Goal: Task Accomplishment & Management: Manage account settings

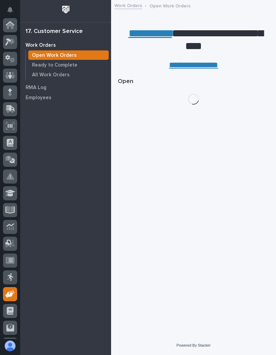
scroll to position [49, 0]
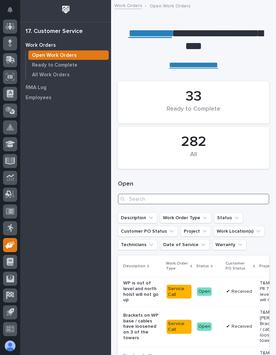
click at [212, 201] on input "Search" at bounding box center [193, 199] width 151 height 11
type input "27212"
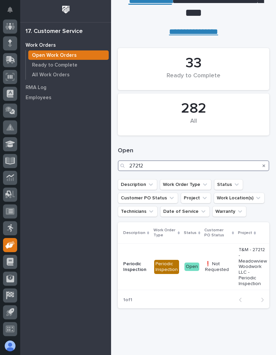
scroll to position [32, 0]
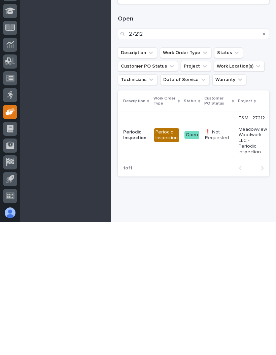
click at [243, 249] on p "T&M - 27212 - Meadowview Woodwork LLC - Periodic Inspection" at bounding box center [253, 269] width 28 height 40
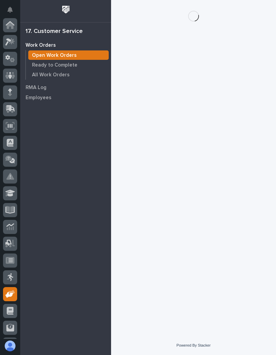
scroll to position [49, 0]
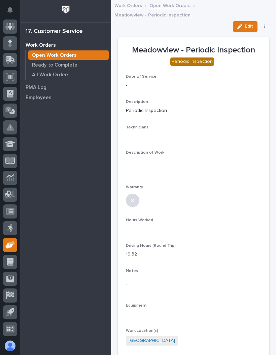
click at [251, 23] on span "Edit" at bounding box center [249, 26] width 8 height 6
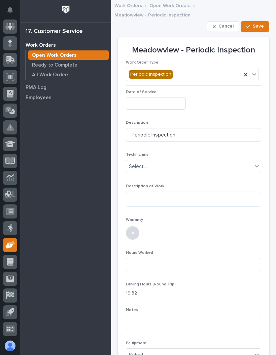
click at [165, 97] on input "text" at bounding box center [156, 103] width 60 height 12
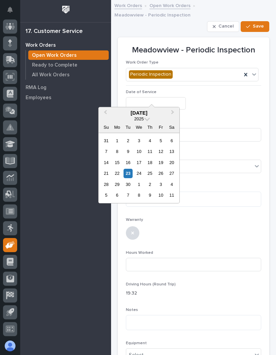
click at [131, 173] on div "23" at bounding box center [128, 173] width 9 height 9
type input "**********"
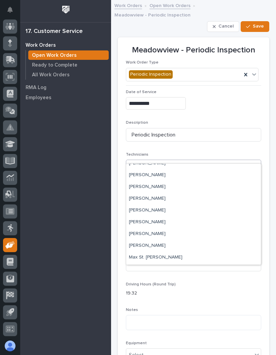
scroll to position [90, 0]
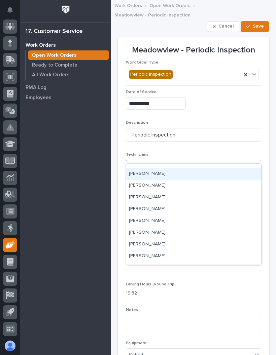
click at [180, 172] on div "[PERSON_NAME]" at bounding box center [193, 174] width 135 height 12
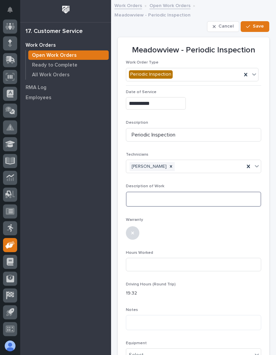
click at [208, 192] on textarea at bounding box center [193, 199] width 135 height 15
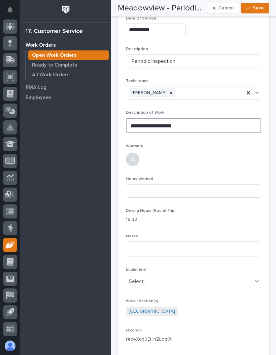
scroll to position [112, 0]
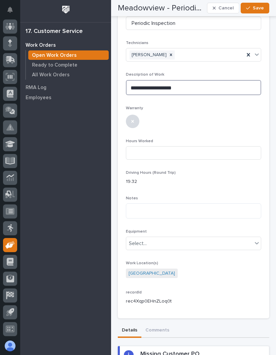
type textarea "**********"
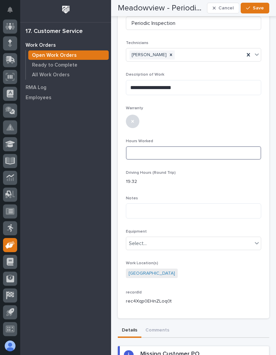
click at [223, 146] on input at bounding box center [193, 152] width 135 height 13
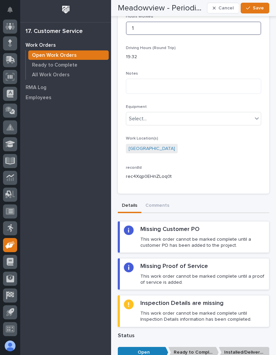
scroll to position [236, 0]
type input "1"
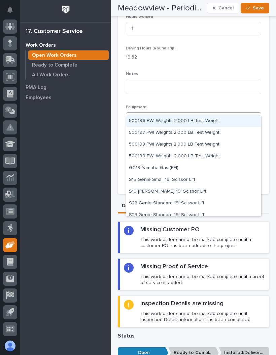
click at [201, 191] on div "S19 [PERSON_NAME] 19' Scissor Lift" at bounding box center [193, 192] width 135 height 12
type input "**"
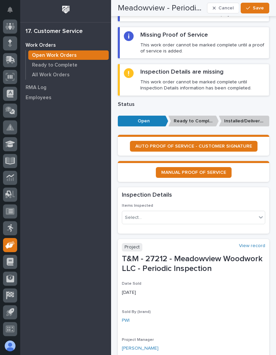
scroll to position [470, 0]
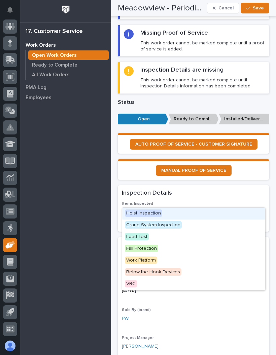
click at [159, 216] on span "Hoist Inspection" at bounding box center [143, 213] width 37 height 7
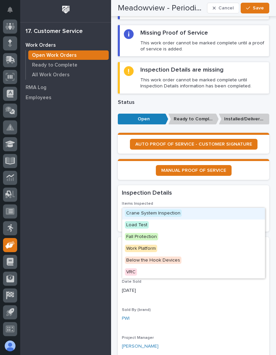
click at [181, 211] on div "Crane System Inspection" at bounding box center [193, 214] width 143 height 12
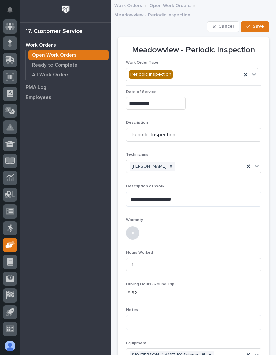
scroll to position [0, 0]
click at [264, 23] on span "Save" at bounding box center [258, 26] width 11 height 6
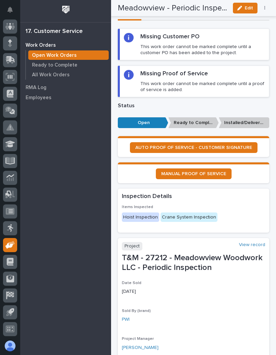
scroll to position [385, 0]
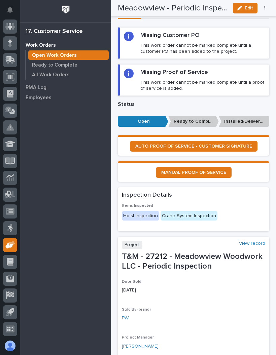
click at [217, 144] on span "AUTO PROOF OF SERVICE - CUSTOMER SIGNATURE" at bounding box center [193, 146] width 117 height 5
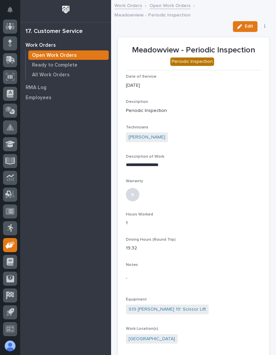
scroll to position [0, 0]
click at [243, 24] on div "button" at bounding box center [240, 26] width 7 height 5
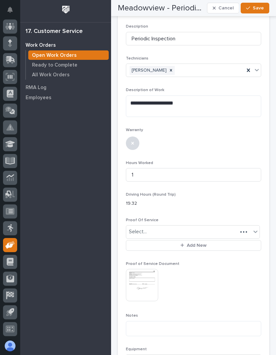
scroll to position [95, 0]
click at [258, 5] on span "Save" at bounding box center [258, 8] width 11 height 6
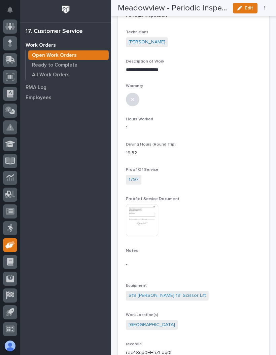
click at [271, 7] on div "Meadowview - Periodic Inspection Edit ✔️ Work is Done PO Requested On Hold Rege…" at bounding box center [194, 8] width 184 height 16
click at [267, 8] on button "button" at bounding box center [264, 8] width 9 height 5
click at [249, 17] on button "✔️ Work is Done" at bounding box center [244, 21] width 44 height 11
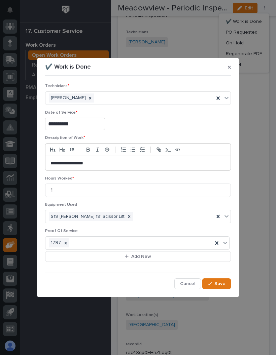
click at [220, 286] on span "Save" at bounding box center [219, 284] width 11 height 6
